Goal: Information Seeking & Learning: Learn about a topic

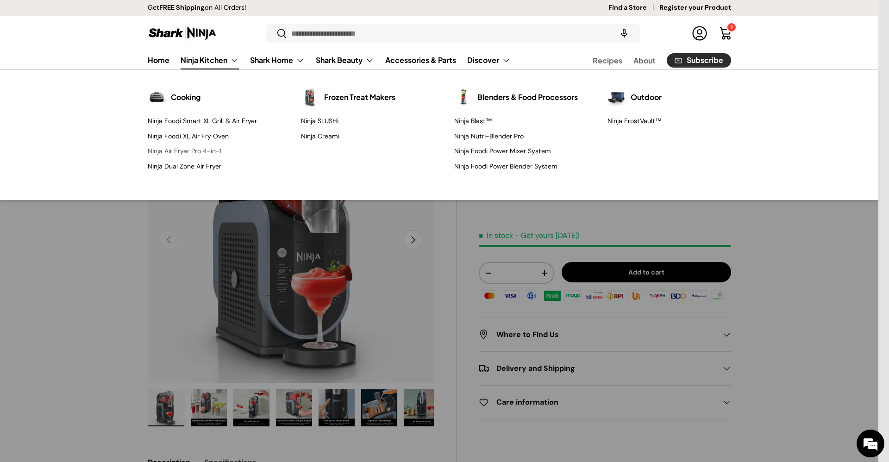
click at [214, 146] on link "Ninja Air Fryer Pro 4-in-1" at bounding box center [210, 151] width 124 height 15
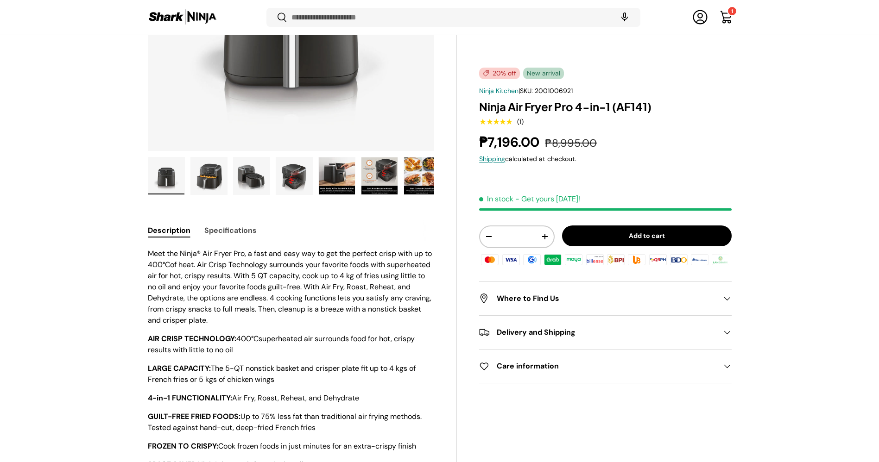
scroll to position [289, 0]
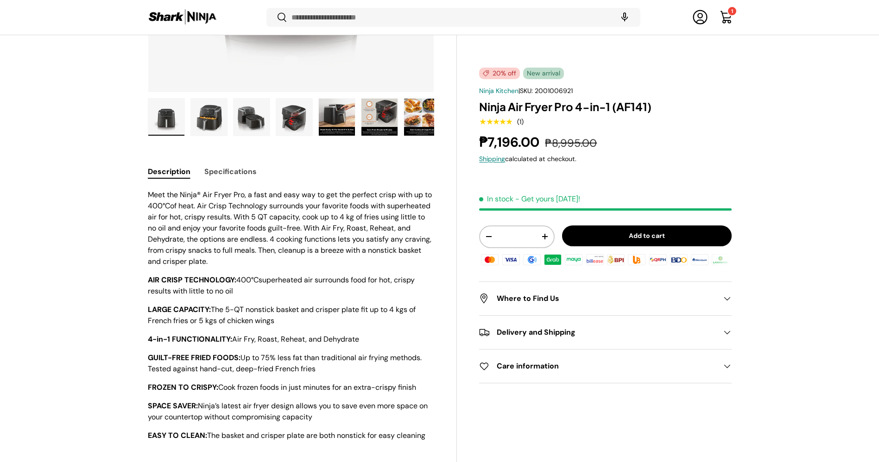
click at [238, 177] on button "Specifications" at bounding box center [230, 171] width 52 height 21
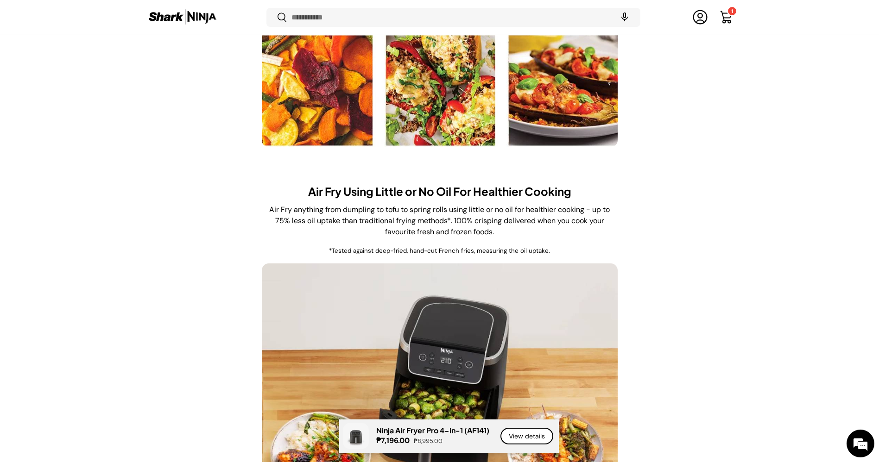
scroll to position [1630, 0]
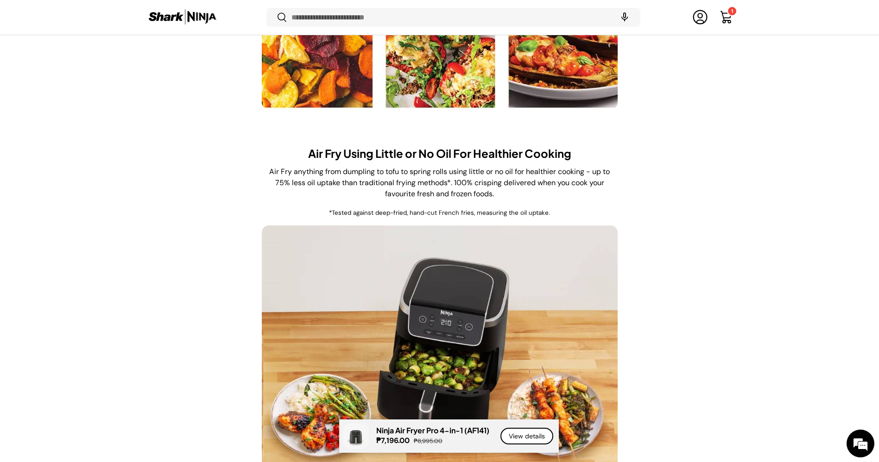
click at [188, 17] on img at bounding box center [182, 17] width 69 height 18
